Goal: Transaction & Acquisition: Book appointment/travel/reservation

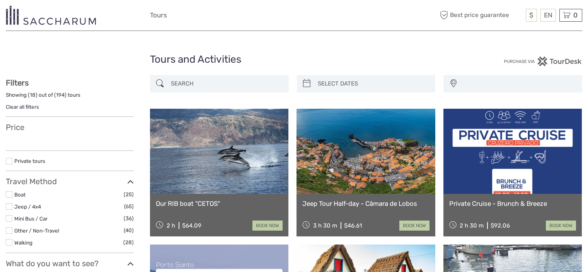
select select
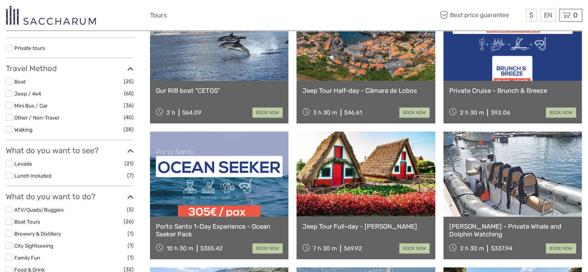
scroll to position [116, 0]
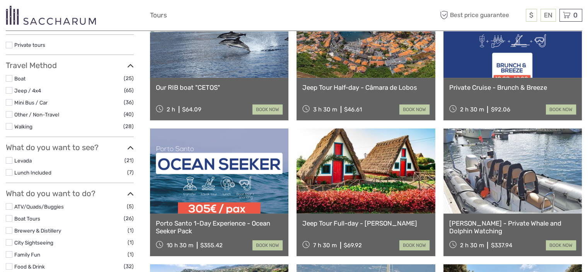
select select
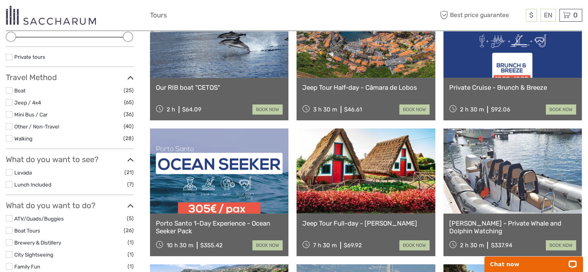
scroll to position [0, 0]
click at [533, 14] on span "$" at bounding box center [531, 15] width 4 height 8
click at [525, 27] on link "EUR" at bounding box center [523, 31] width 26 height 14
click at [527, 32] on link "EUR" at bounding box center [523, 31] width 26 height 14
click at [512, 29] on link "EUR" at bounding box center [523, 31] width 26 height 14
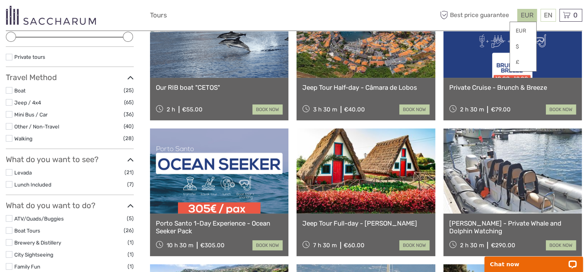
click at [350, 10] on div "EUR EUR $ £ EN English Español Deutsch Tours More Best price guarantee" at bounding box center [294, 15] width 288 height 19
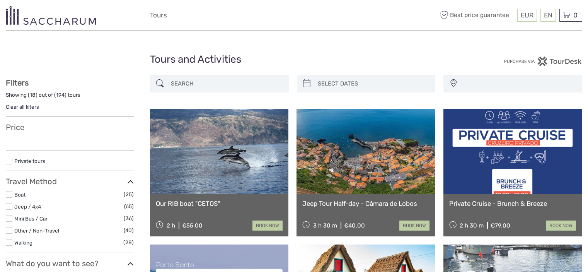
select select
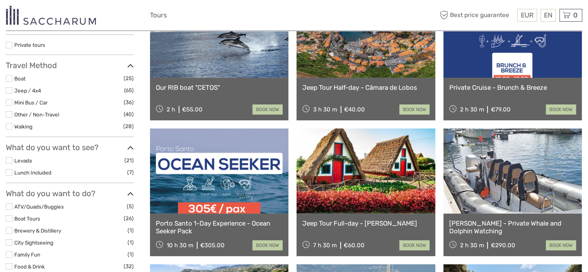
select select
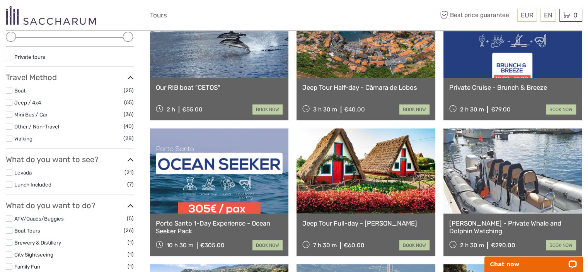
click at [392, 196] on link at bounding box center [366, 170] width 138 height 85
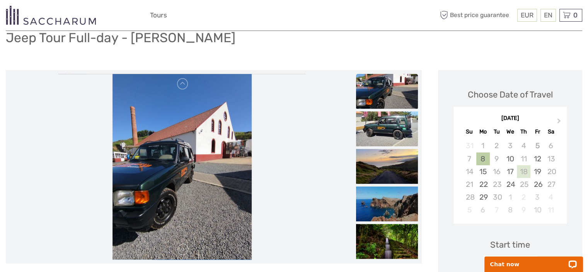
scroll to position [77, 0]
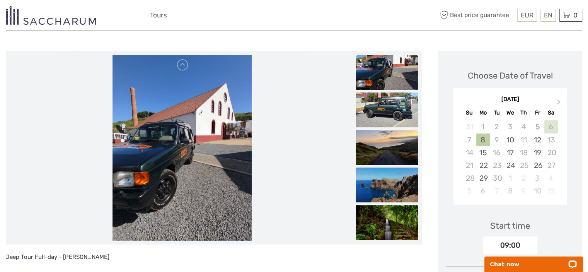
click at [552, 128] on div "6" at bounding box center [551, 126] width 14 height 13
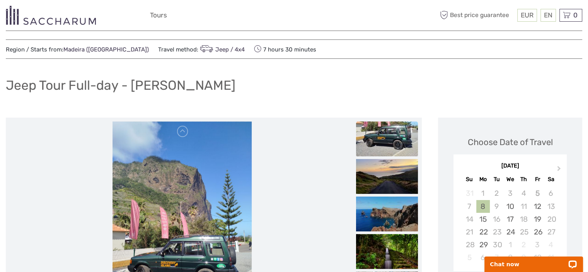
scroll to position [0, 0]
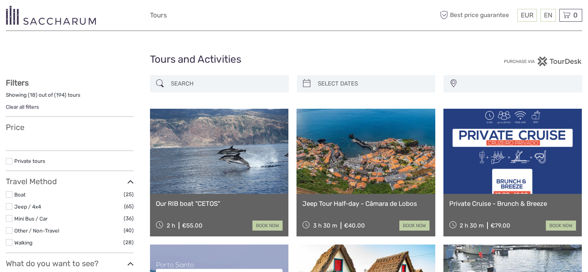
select select
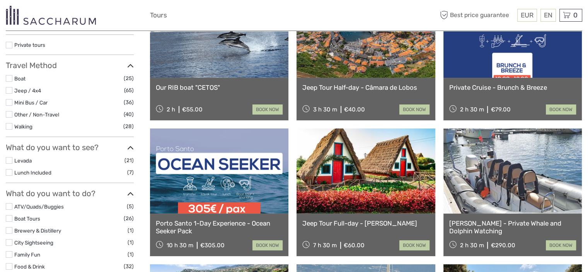
select select
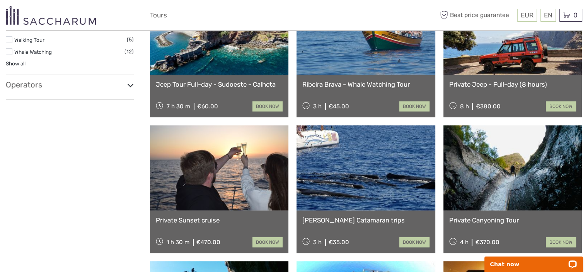
scroll to position [387, 0]
